Goal: Go to known website: Access a specific website the user already knows

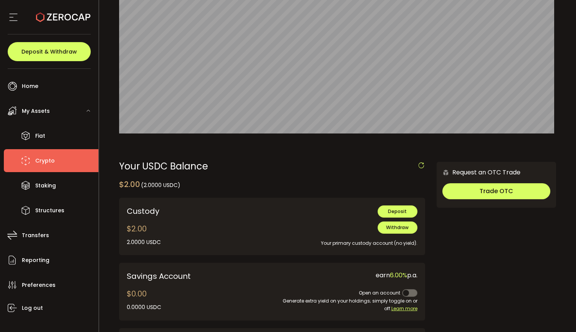
scroll to position [99, 0]
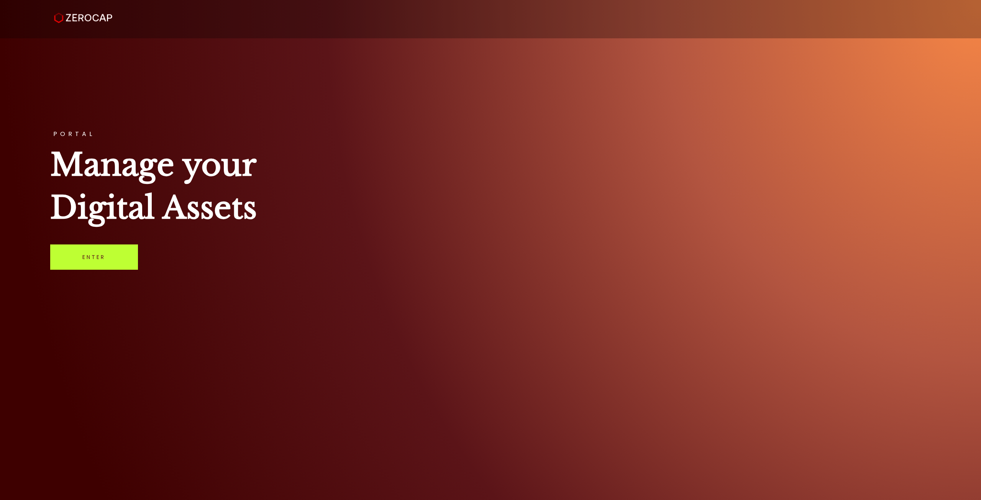
click at [118, 250] on link "Enter" at bounding box center [94, 256] width 88 height 25
